Goal: Connect with others: Connect with others

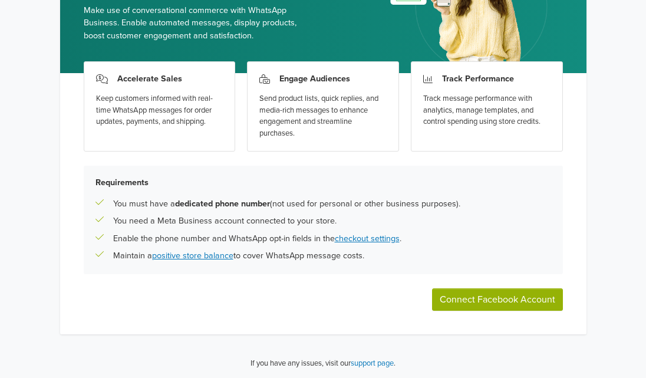
scroll to position [123, 0]
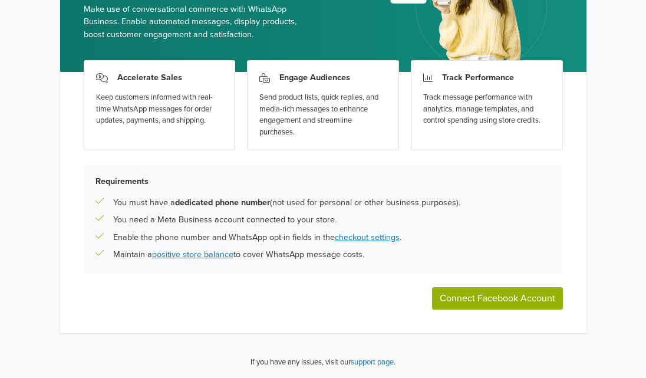
click at [496, 302] on button "Connect Facebook Account" at bounding box center [497, 298] width 131 height 22
click at [479, 298] on button "Connect Facebook Account" at bounding box center [497, 298] width 131 height 22
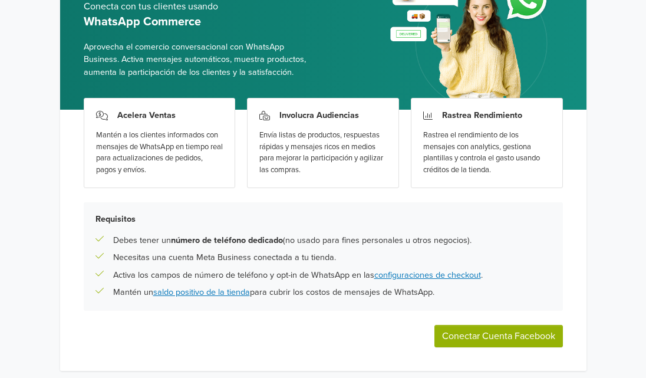
scroll to position [123, 0]
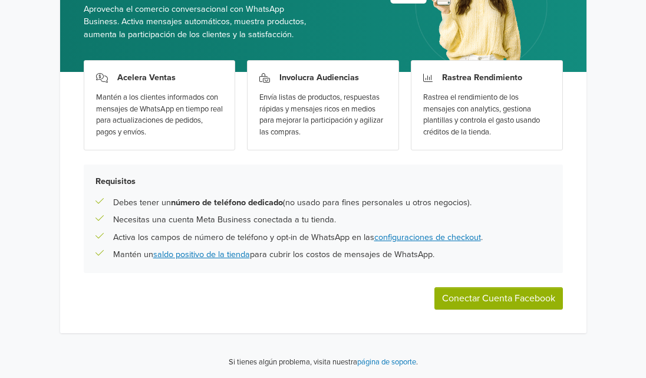
click at [609, 234] on div "WhatsApp Commerce Conecta con tus clientes usando WhatsApp Commerce Aprovecha e…" at bounding box center [323, 127] width 646 height 501
click at [479, 301] on button "Conectar Cuenta Facebook" at bounding box center [498, 298] width 128 height 22
